Goal: Task Accomplishment & Management: Use online tool/utility

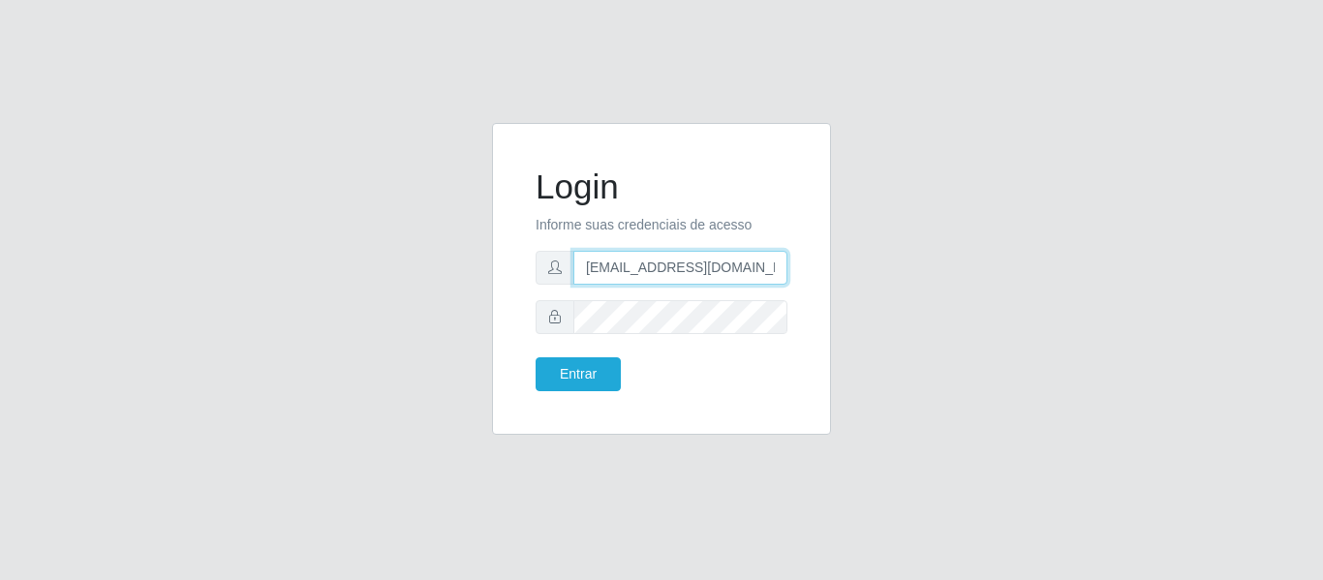
drag, startPoint x: 766, startPoint y: 271, endPoint x: 335, endPoint y: 274, distance: 431.1
click at [333, 271] on div "Login Informe suas credenciais de acesso [EMAIL_ADDRESS][DOMAIN_NAME] Entrar" at bounding box center [661, 290] width 1104 height 335
type input "camila@carnesecortes"
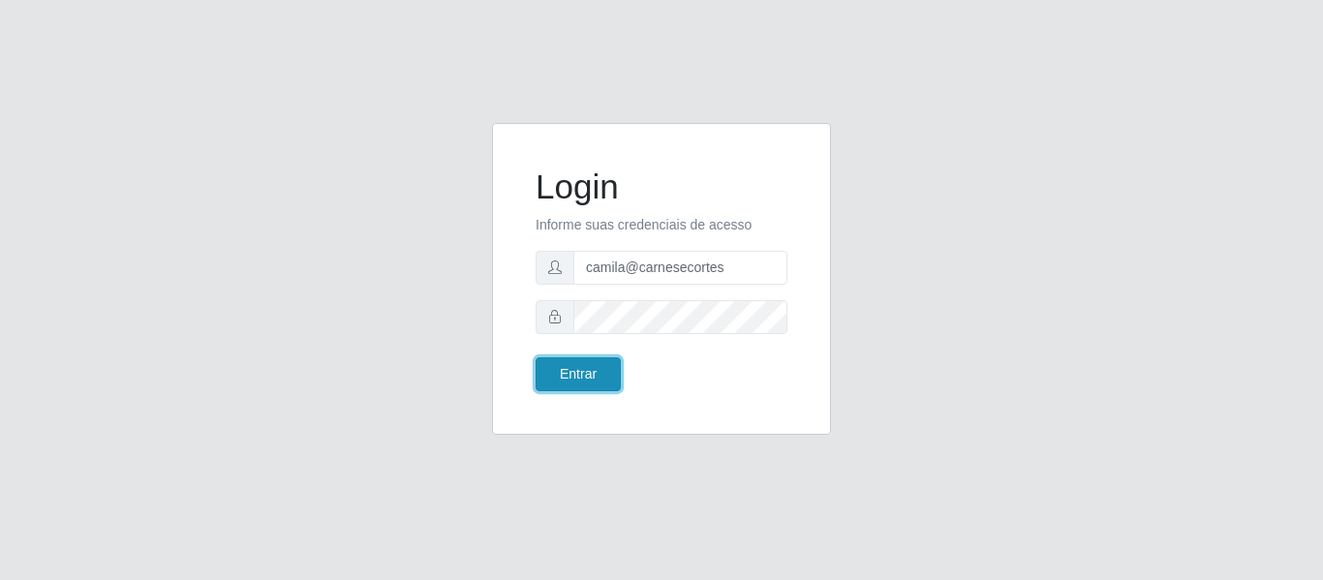
click at [552, 377] on button "Entrar" at bounding box center [578, 374] width 85 height 34
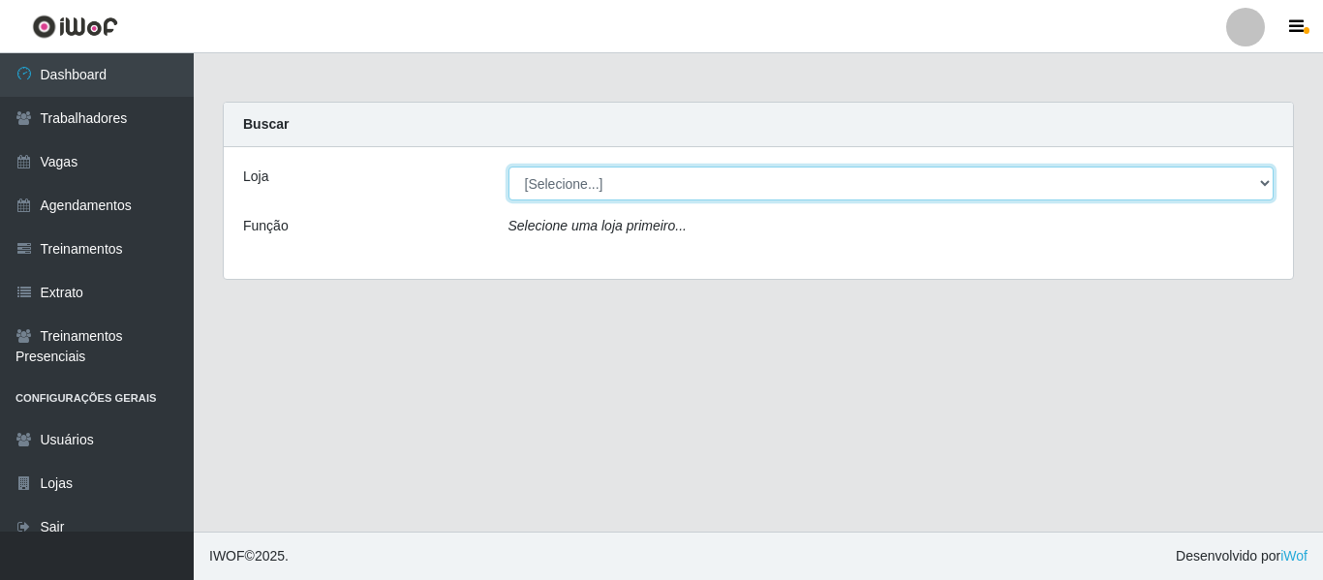
click at [572, 192] on select "[Selecione...] [PERSON_NAME] & [PERSON_NAME]" at bounding box center [892, 184] width 766 height 34
select select "433"
click at [509, 167] on select "[Selecione...] [PERSON_NAME] & [PERSON_NAME]" at bounding box center [892, 184] width 766 height 34
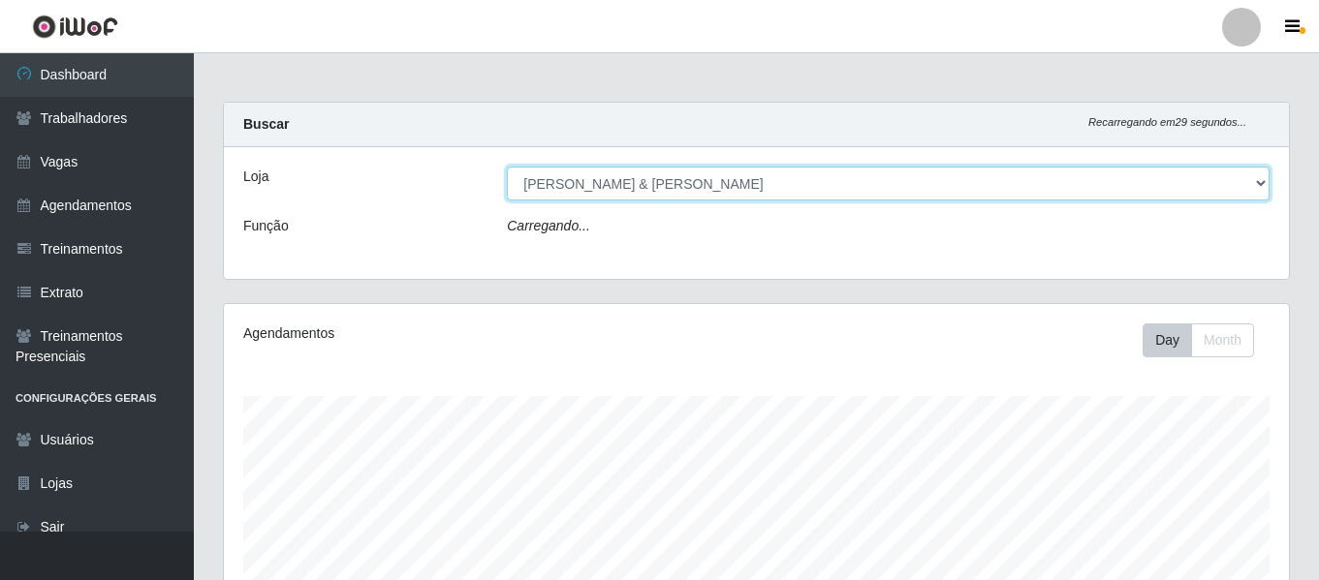
scroll to position [361, 0]
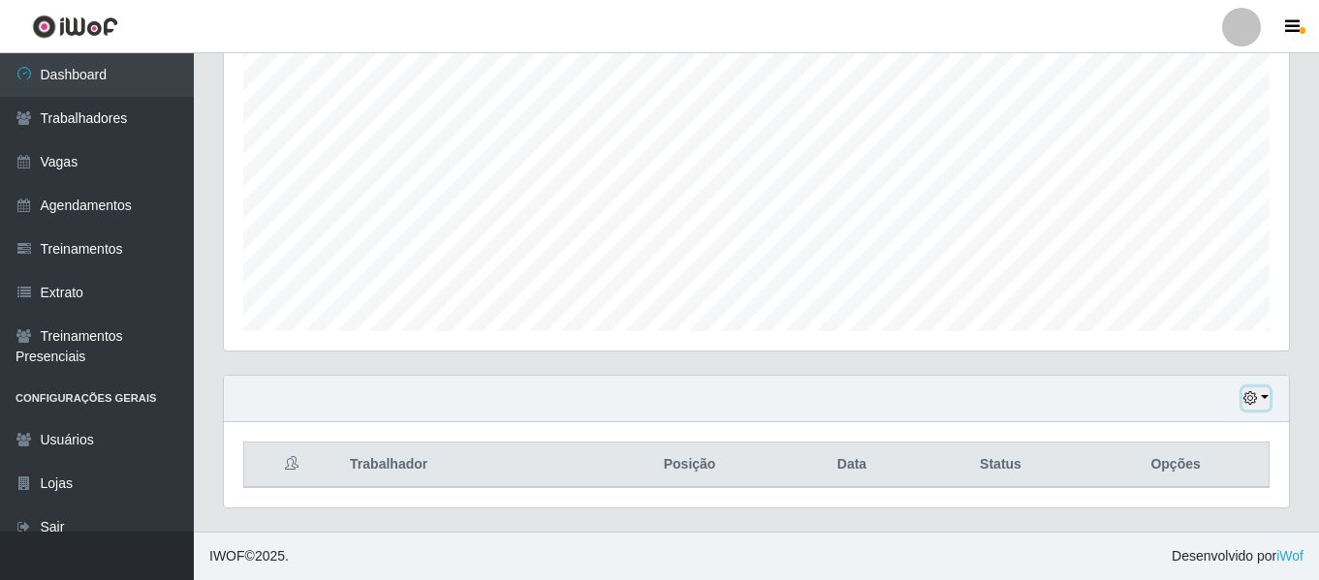
click at [1256, 394] on icon "button" at bounding box center [1250, 398] width 14 height 14
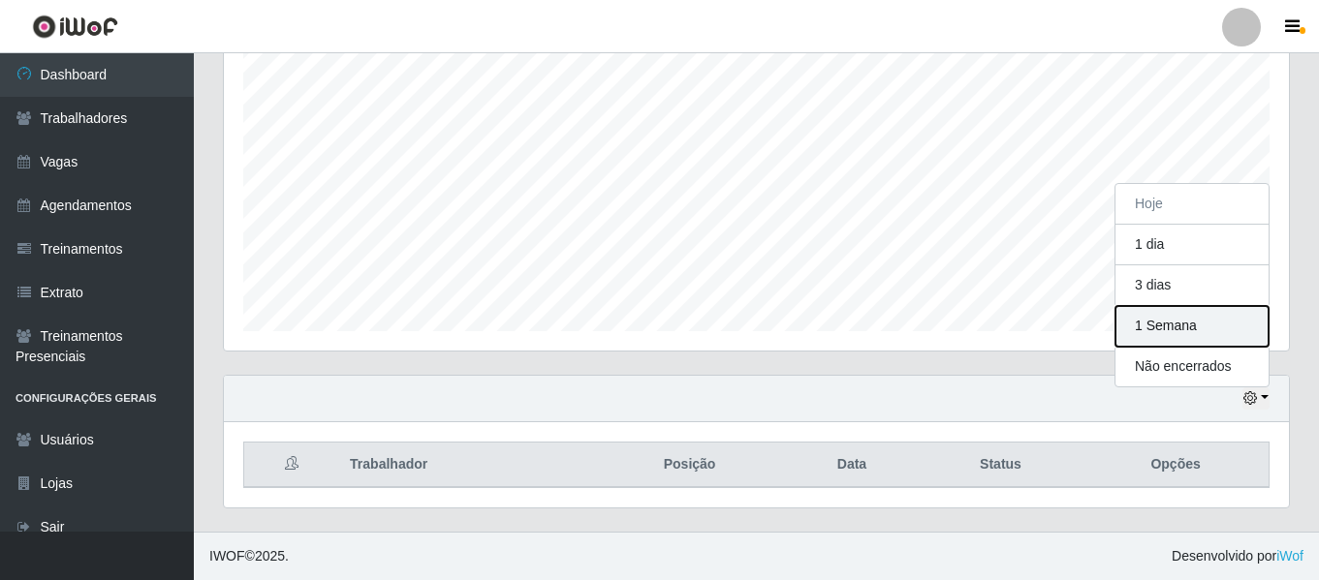
click at [1197, 338] on button "1 Semana" at bounding box center [1191, 326] width 153 height 41
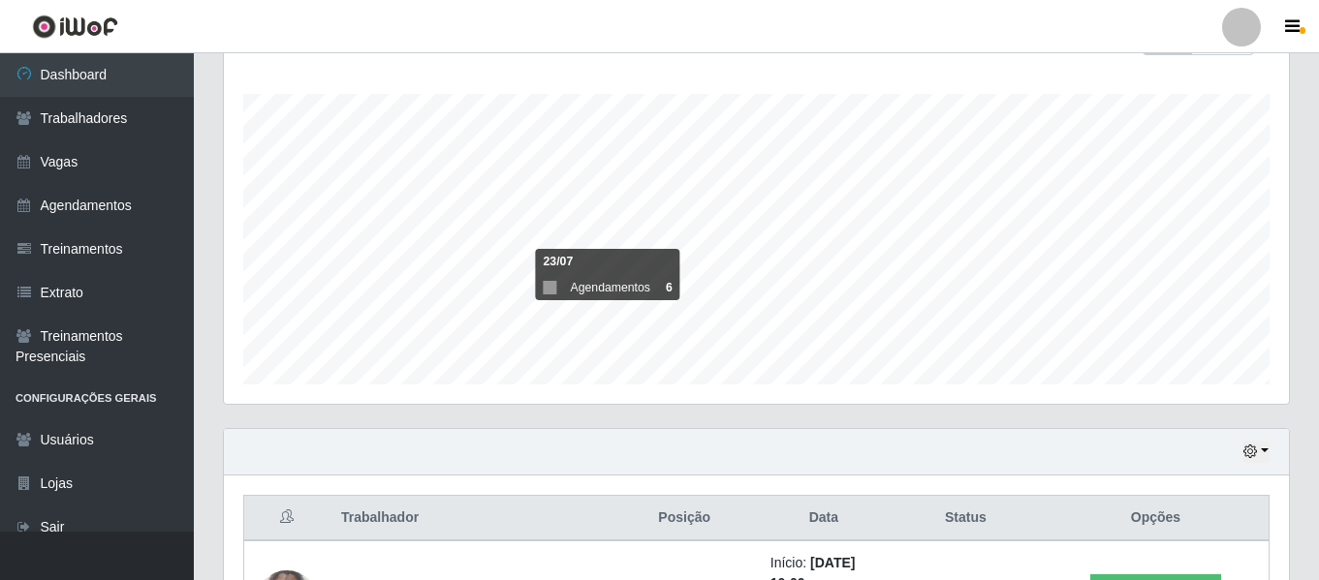
scroll to position [405, 0]
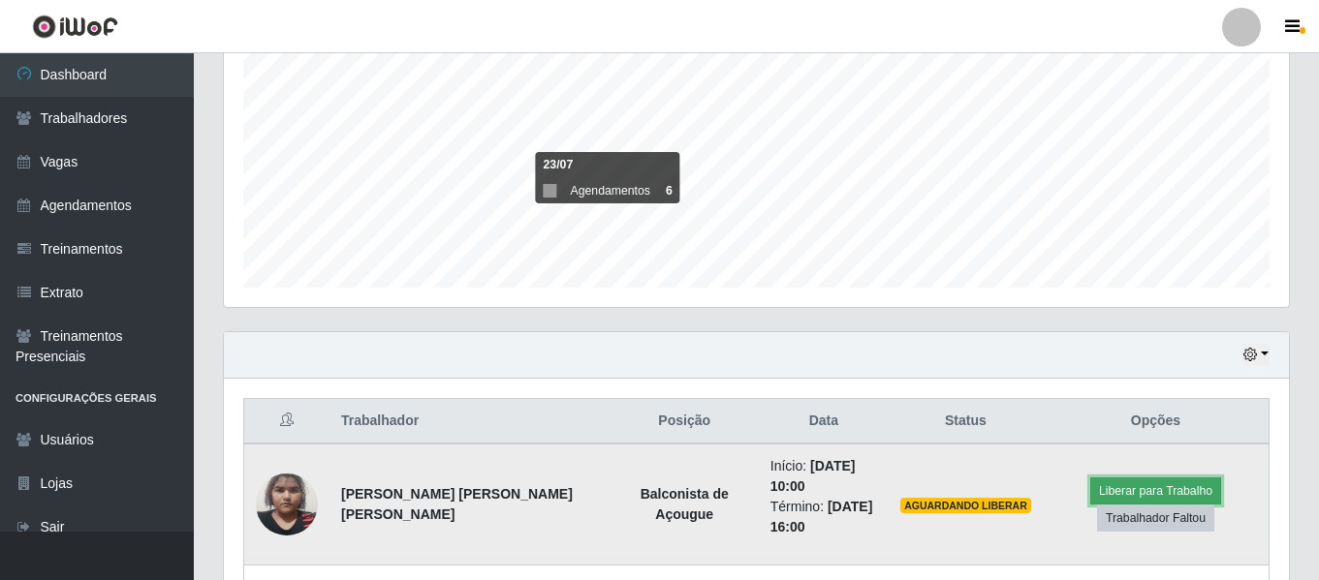
click at [1161, 482] on button "Liberar para Trabalho" at bounding box center [1155, 491] width 131 height 27
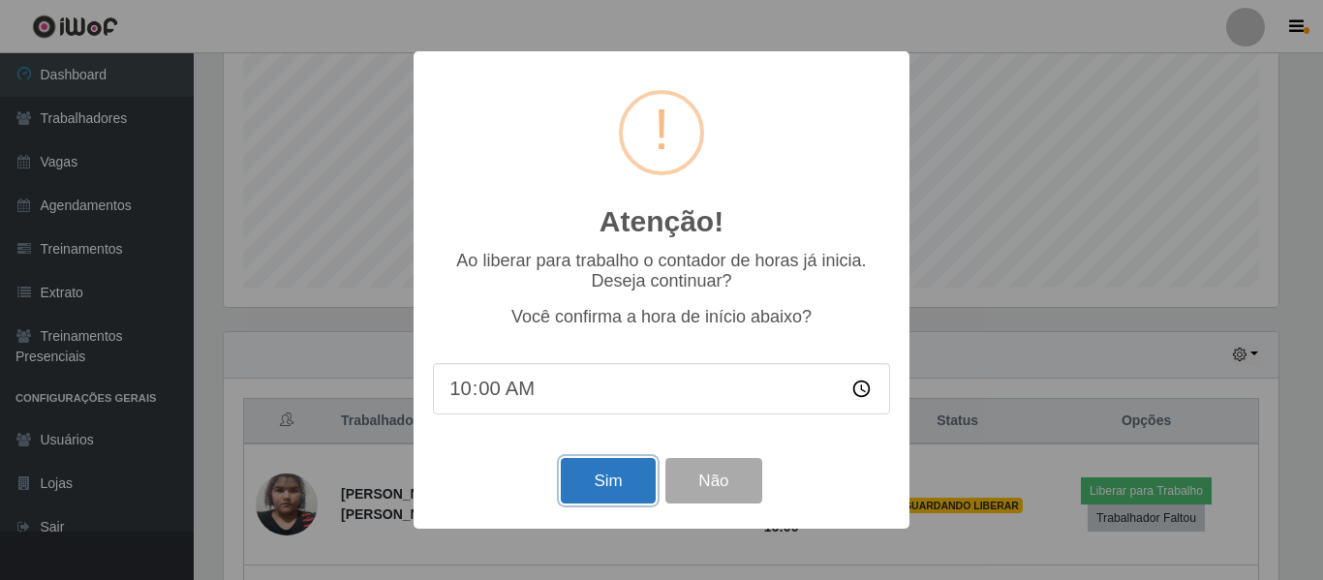
click at [618, 489] on button "Sim" at bounding box center [608, 481] width 94 height 46
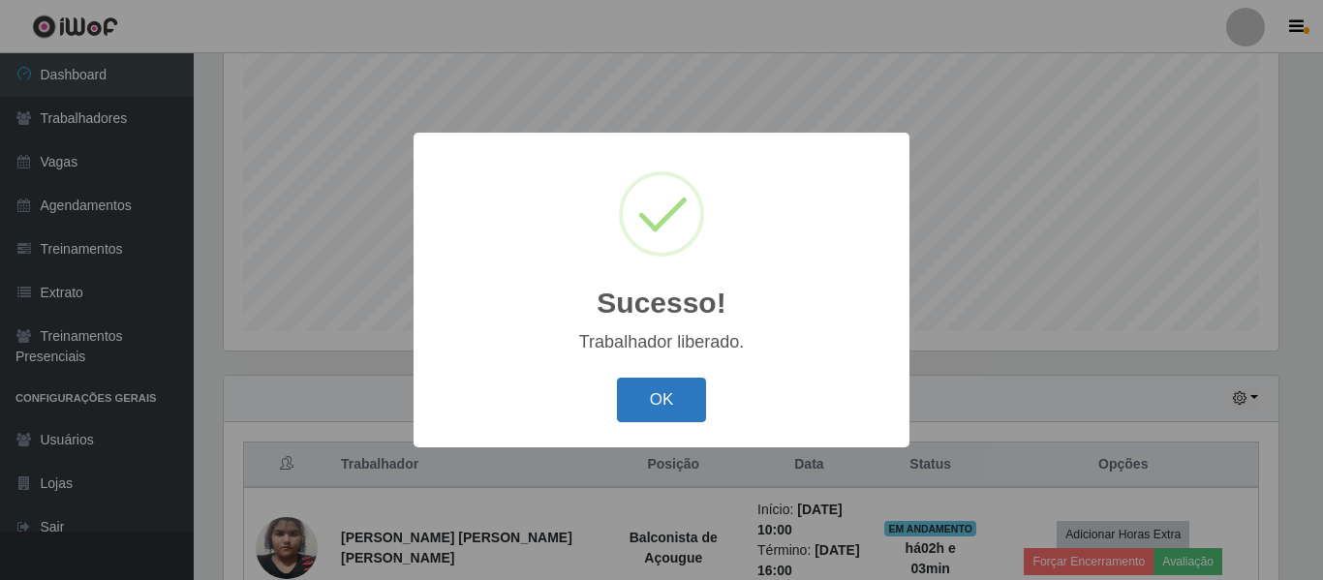
click at [644, 418] on button "OK" at bounding box center [662, 401] width 90 height 46
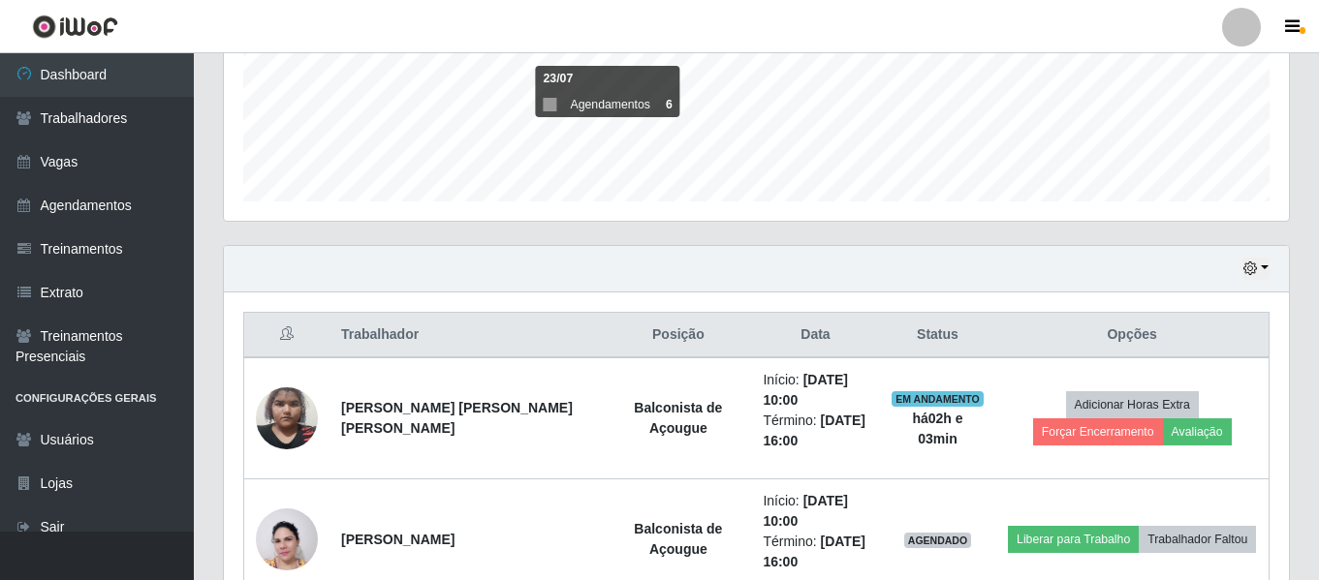
scroll to position [555, 0]
